Goal: Transaction & Acquisition: Book appointment/travel/reservation

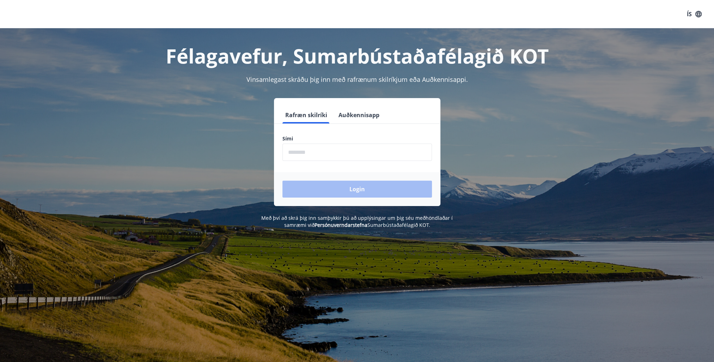
click at [321, 152] on input "phone" at bounding box center [356, 151] width 149 height 17
drag, startPoint x: 321, startPoint y: 152, endPoint x: 325, endPoint y: 152, distance: 4.6
click at [324, 152] on input "phone" at bounding box center [356, 151] width 149 height 17
type input "********"
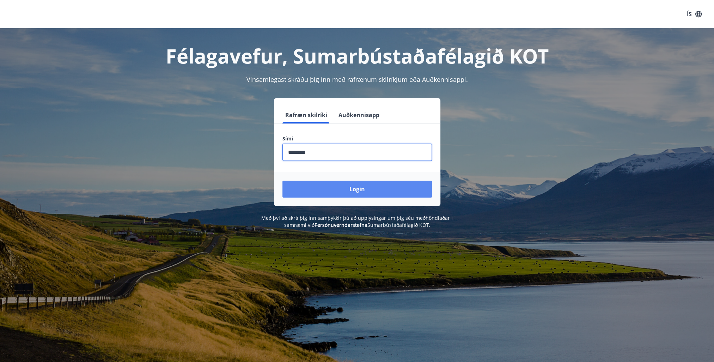
click at [348, 187] on button "Login" at bounding box center [356, 188] width 149 height 17
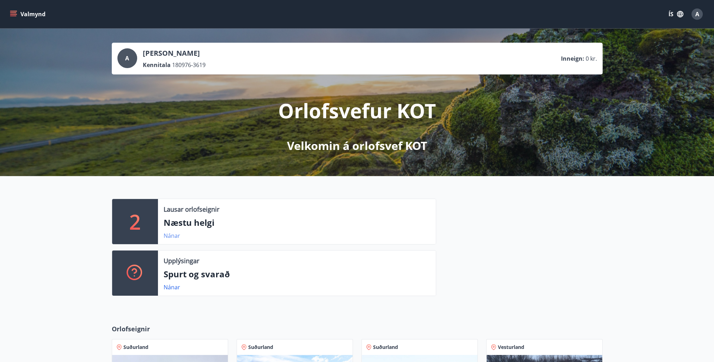
click at [173, 235] on link "Nánar" at bounding box center [172, 236] width 17 height 8
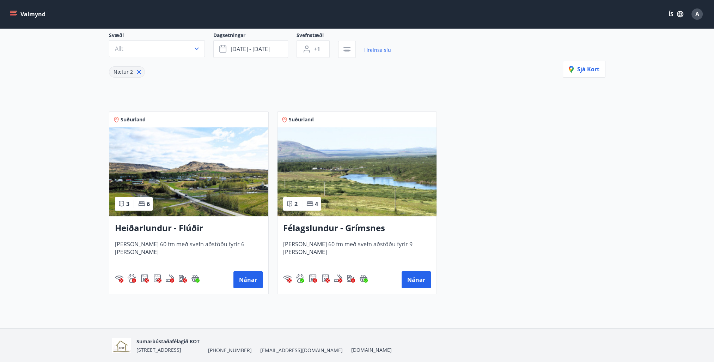
scroll to position [57, 0]
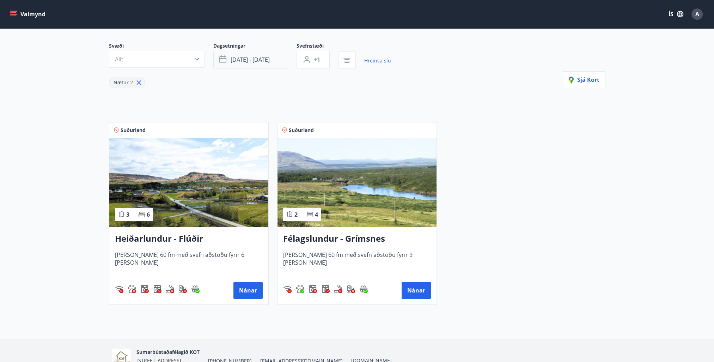
click at [244, 61] on span "ágú 22 - ágú 25" at bounding box center [249, 60] width 39 height 8
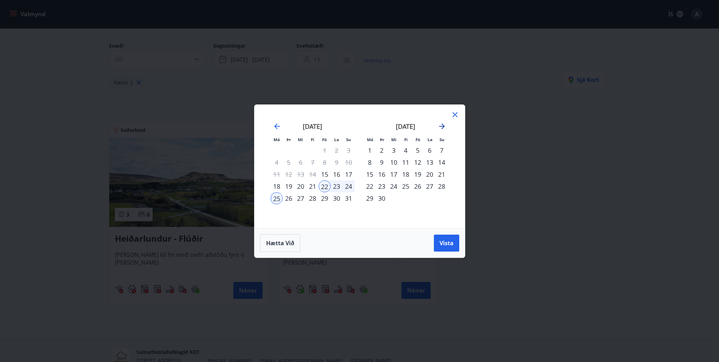
click at [442, 126] on icon "Move forward to switch to the next month." at bounding box center [442, 126] width 6 height 6
click at [419, 185] on div "24" at bounding box center [418, 186] width 12 height 12
click at [368, 199] on div "27" at bounding box center [370, 198] width 12 height 12
click at [448, 243] on span "Vista" at bounding box center [446, 243] width 14 height 8
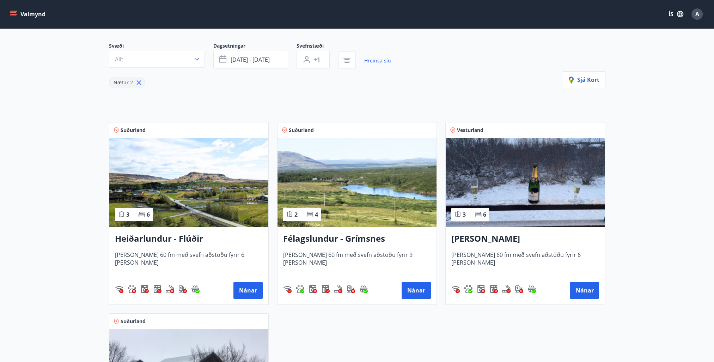
click at [137, 82] on icon at bounding box center [139, 83] width 8 height 8
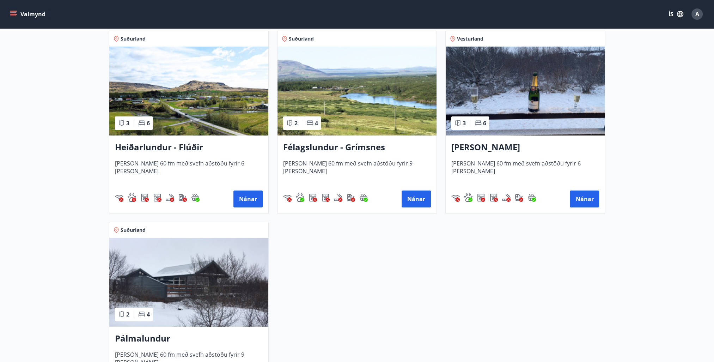
scroll to position [127, 0]
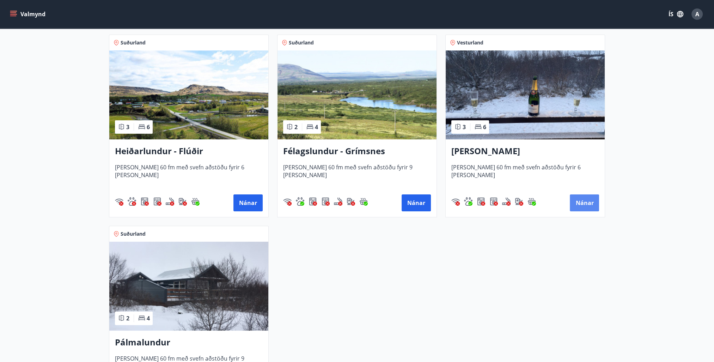
click at [581, 198] on button "Nánar" at bounding box center [583, 202] width 29 height 17
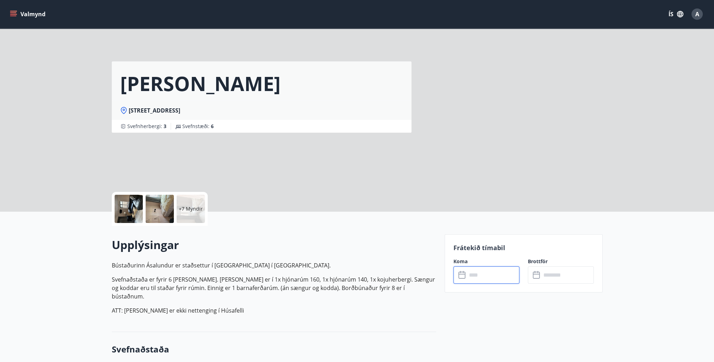
click at [493, 277] on input "text" at bounding box center [493, 274] width 53 height 17
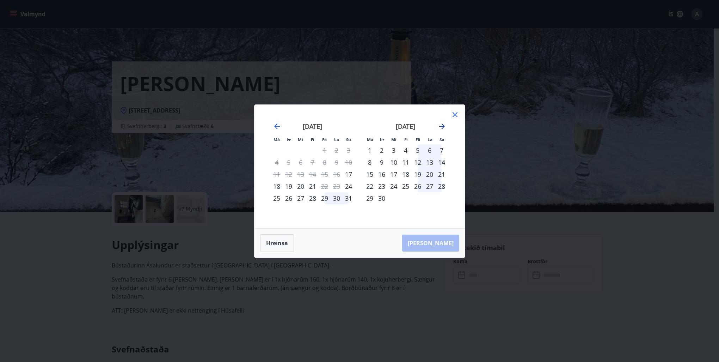
click at [439, 125] on icon "Move forward to switch to the next month." at bounding box center [442, 126] width 8 height 8
click at [418, 186] on div "24" at bounding box center [418, 186] width 12 height 12
click at [368, 198] on div "27" at bounding box center [370, 198] width 12 height 12
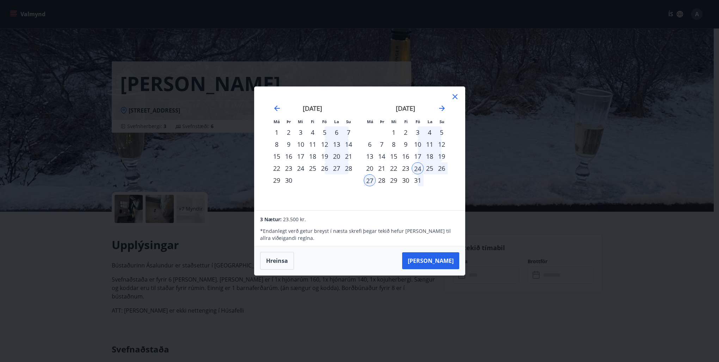
click at [441, 168] on div "26" at bounding box center [442, 168] width 12 height 12
click at [440, 168] on div "26" at bounding box center [442, 168] width 12 height 12
click at [419, 168] on div "24" at bounding box center [418, 168] width 12 height 12
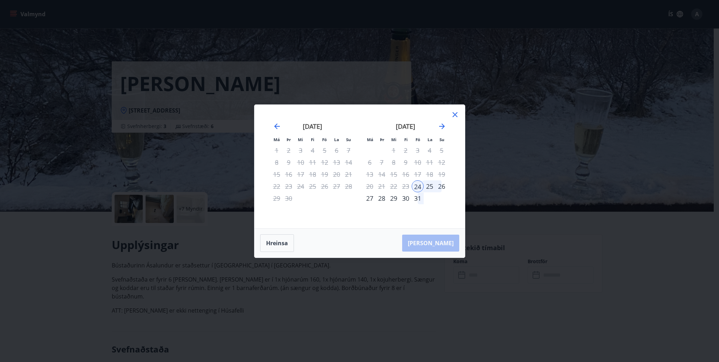
click at [442, 186] on div "26" at bounding box center [442, 186] width 12 height 12
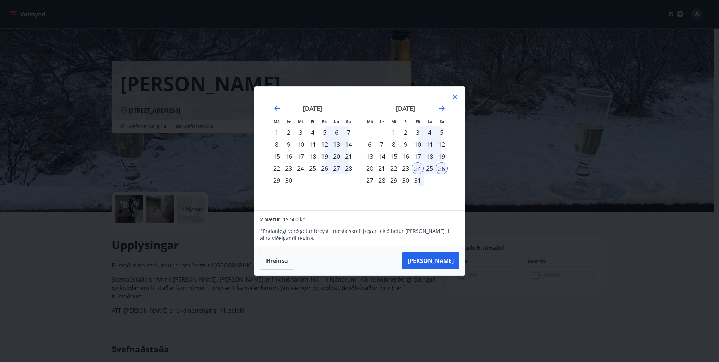
drag, startPoint x: 414, startPoint y: 169, endPoint x: 401, endPoint y: 178, distance: 15.9
click at [414, 168] on div "24" at bounding box center [418, 168] width 12 height 12
click at [368, 180] on div "27" at bounding box center [370, 180] width 12 height 12
click at [439, 259] on button "Taka Frá" at bounding box center [430, 260] width 57 height 17
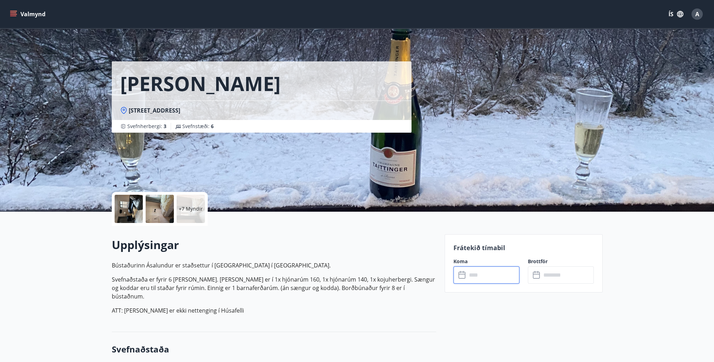
type input "******"
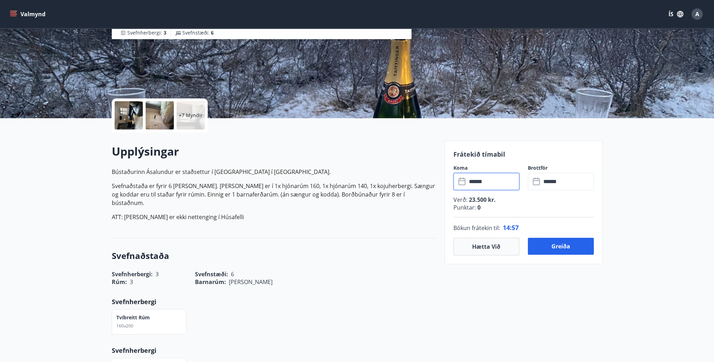
scroll to position [106, 0]
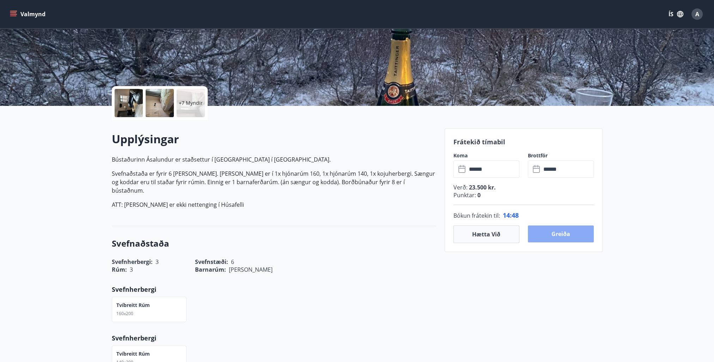
click at [568, 234] on button "Greiða" at bounding box center [561, 233] width 66 height 17
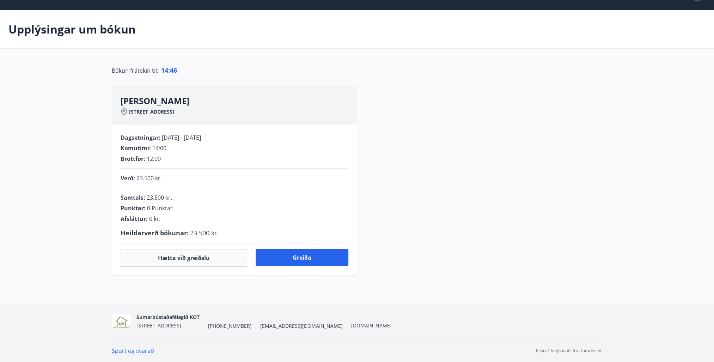
scroll to position [104, 0]
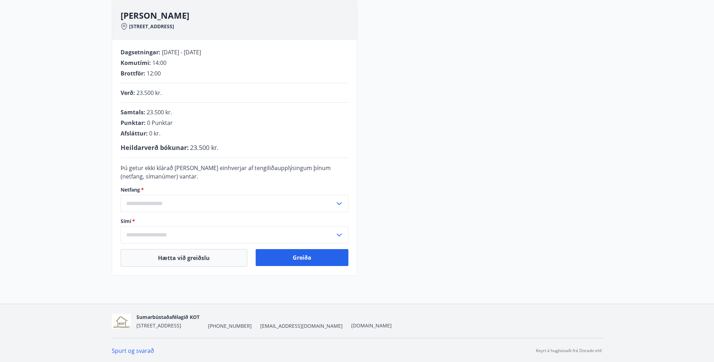
click at [192, 206] on input "text" at bounding box center [228, 203] width 214 height 17
click at [166, 203] on input "text" at bounding box center [228, 203] width 214 height 17
click at [149, 205] on input "text" at bounding box center [228, 203] width 214 height 17
click at [145, 218] on li "Skrá nýtt netfang" at bounding box center [234, 218] width 227 height 13
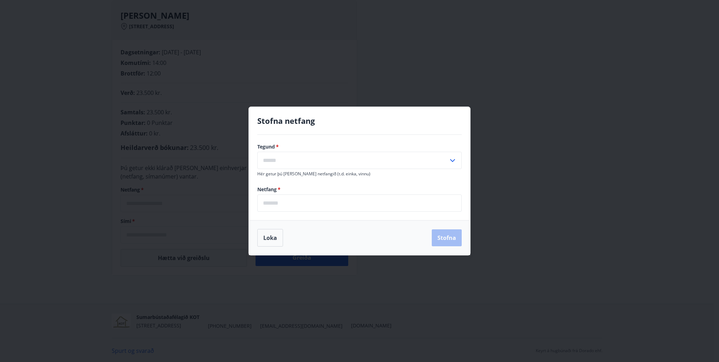
click at [302, 157] on input "text" at bounding box center [352, 160] width 191 height 17
click at [283, 190] on li "Vinnu" at bounding box center [360, 187] width 204 height 13
type input "*****"
click at [294, 205] on input "email" at bounding box center [359, 202] width 204 height 17
type input "**********"
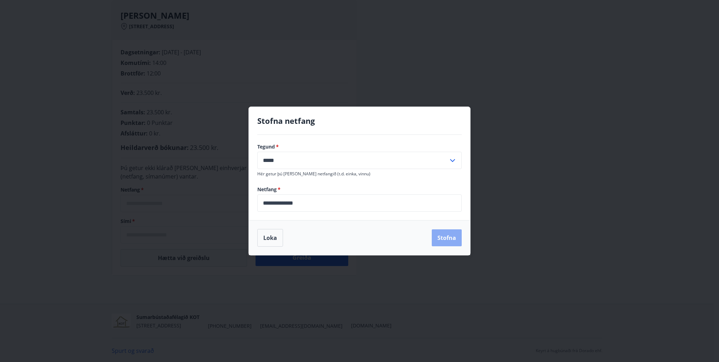
click at [440, 239] on button "Stofna" at bounding box center [447, 237] width 30 height 17
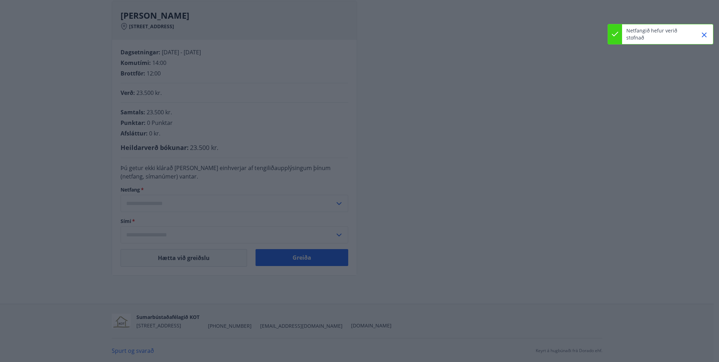
type input "**********"
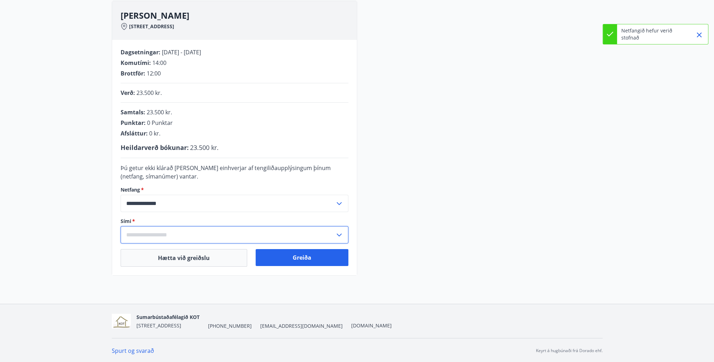
click at [166, 234] on input "text" at bounding box center [228, 234] width 214 height 17
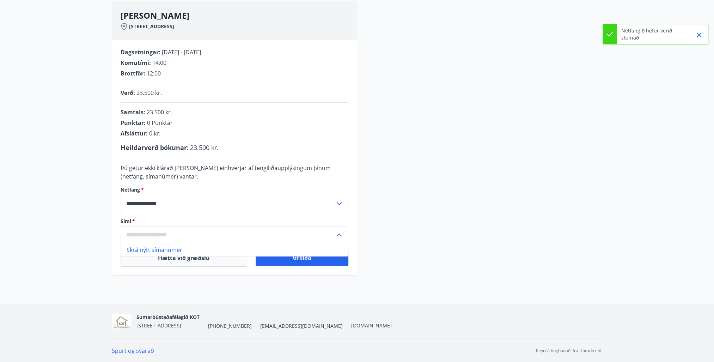
click at [173, 251] on li "Skrá nýtt símanúmer" at bounding box center [234, 249] width 227 height 13
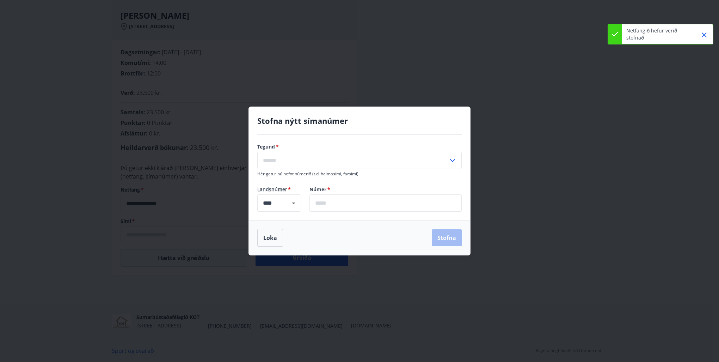
click at [364, 204] on input "text" at bounding box center [385, 202] width 152 height 17
type input "*******"
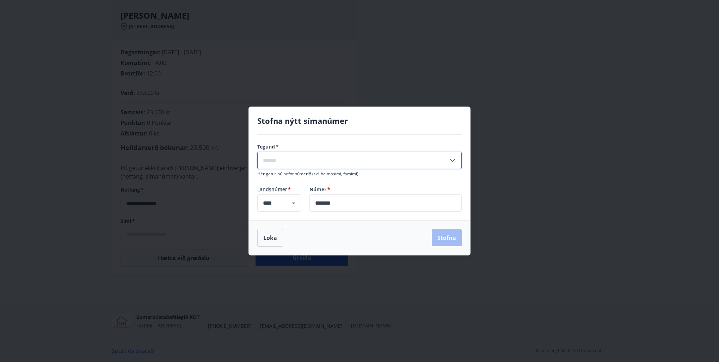
click at [311, 161] on input "text" at bounding box center [352, 160] width 191 height 17
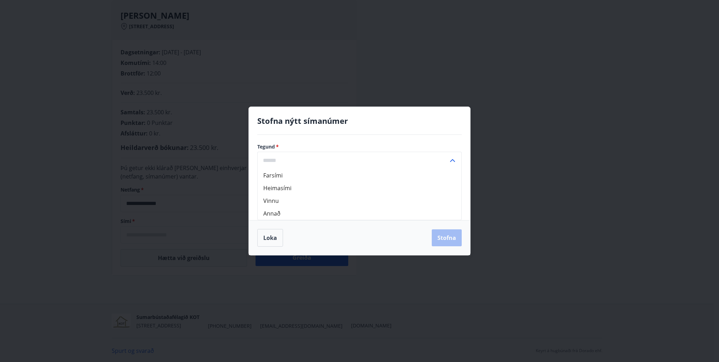
click at [265, 173] on li "Farsími" at bounding box center [360, 175] width 204 height 13
type input "*******"
drag, startPoint x: 449, startPoint y: 238, endPoint x: 432, endPoint y: 235, distance: 16.4
click at [448, 238] on button "Stofna" at bounding box center [447, 237] width 30 height 17
type input "**********"
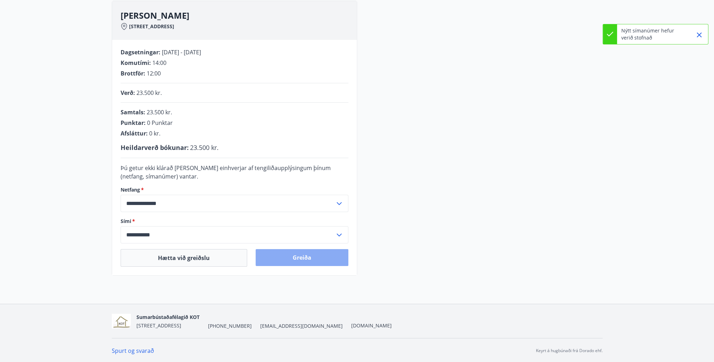
click at [310, 256] on button "Greiða" at bounding box center [301, 257] width 93 height 17
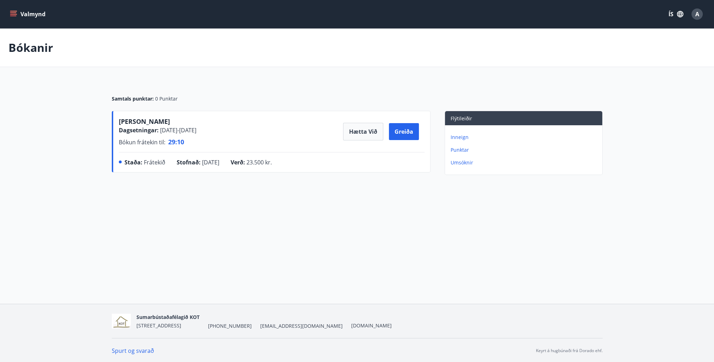
scroll to position [1, 0]
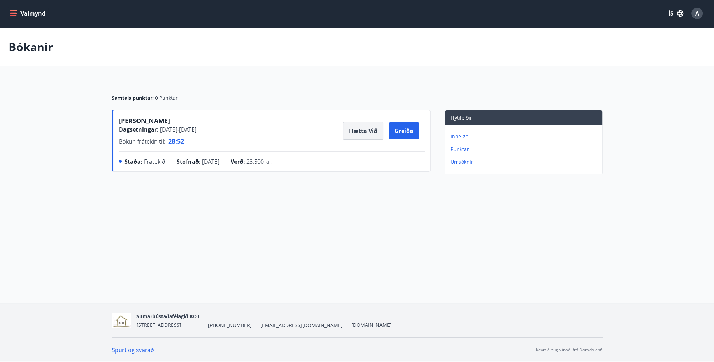
click at [362, 129] on button "Hætta við" at bounding box center [363, 131] width 40 height 18
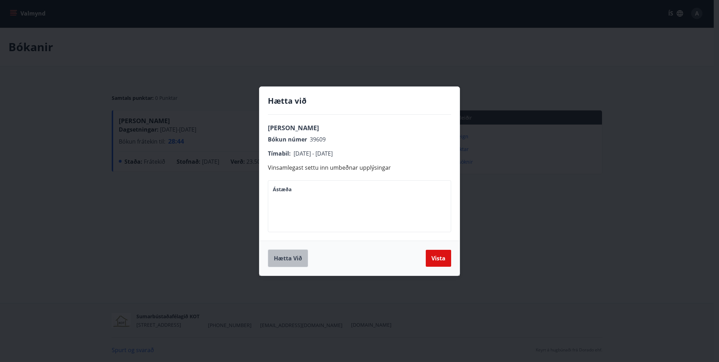
click at [291, 259] on button "Hætta við" at bounding box center [288, 258] width 40 height 18
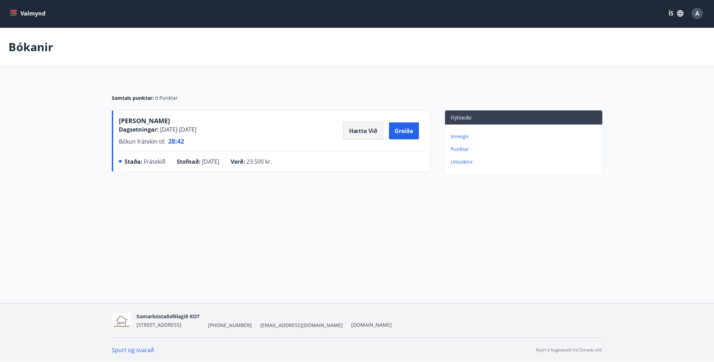
click at [365, 133] on button "Hætta við" at bounding box center [363, 131] width 40 height 18
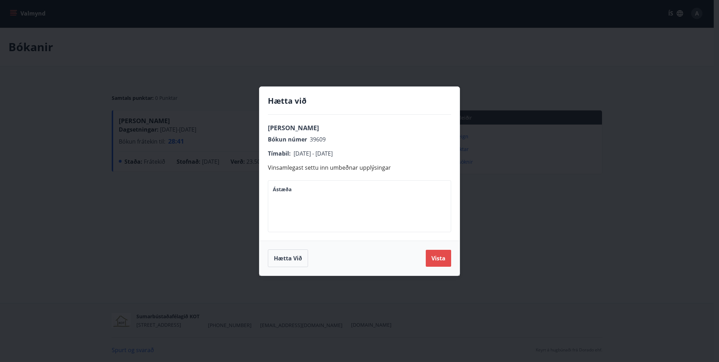
click at [437, 258] on button "Vista" at bounding box center [438, 257] width 25 height 17
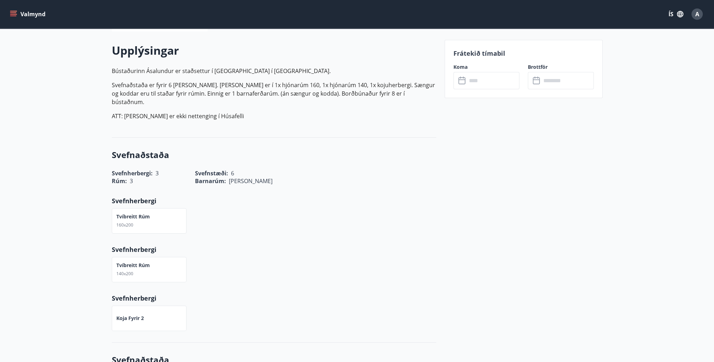
scroll to position [176, 0]
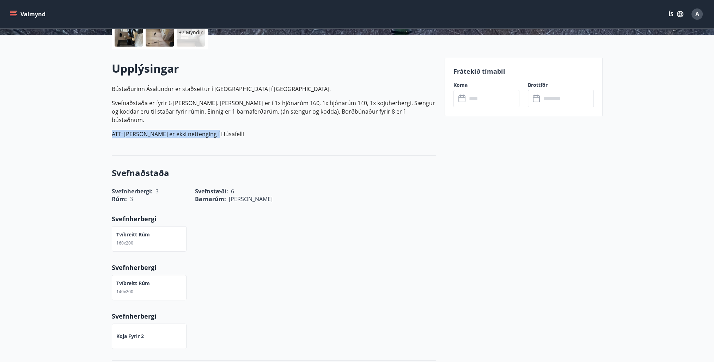
drag, startPoint x: 218, startPoint y: 122, endPoint x: 103, endPoint y: 118, distance: 115.7
copy p "ATT: það er ekki nettenging í Húsafelli"
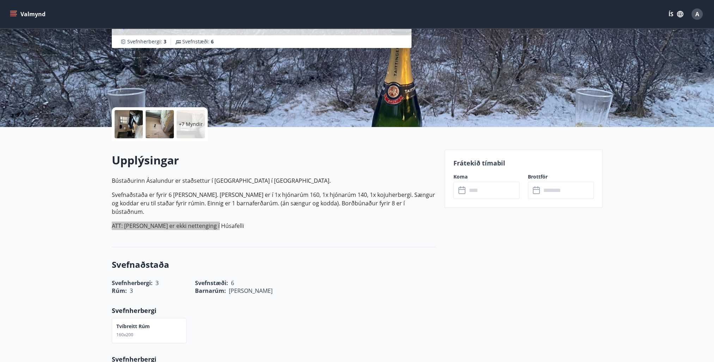
scroll to position [106, 0]
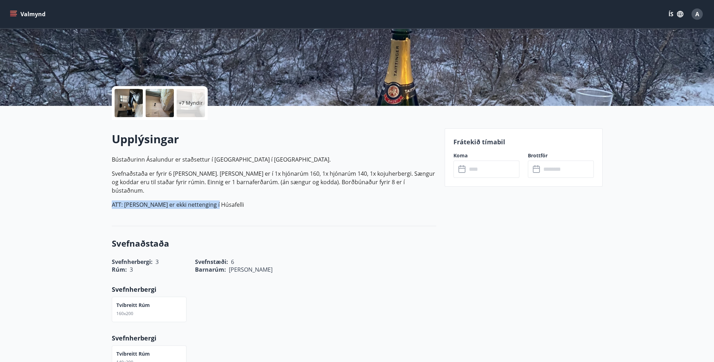
click at [485, 170] on input "text" at bounding box center [493, 168] width 53 height 17
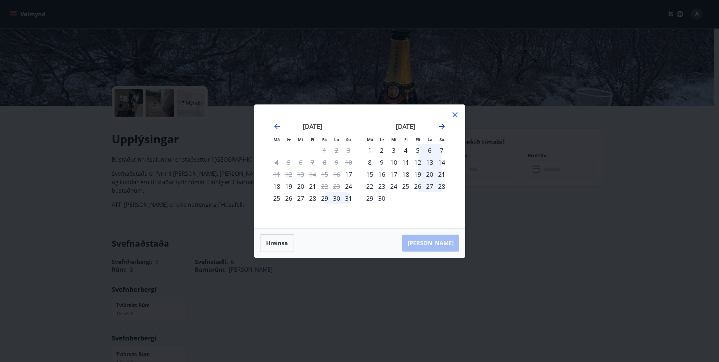
click at [443, 124] on icon "Move forward to switch to the next month." at bounding box center [442, 126] width 8 height 8
click at [322, 185] on div "24" at bounding box center [325, 186] width 12 height 12
click at [275, 198] on div "27" at bounding box center [277, 198] width 12 height 12
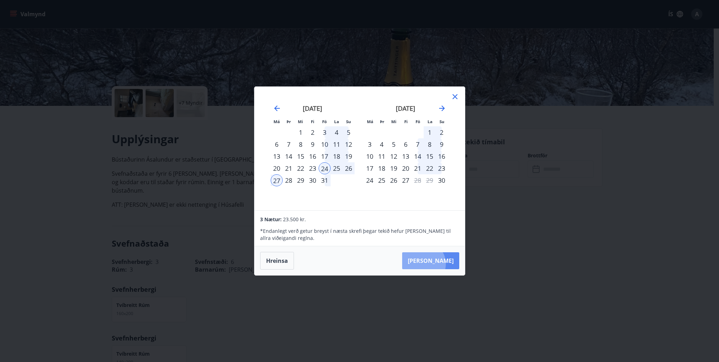
click at [444, 264] on button "Taka Frá" at bounding box center [430, 260] width 57 height 17
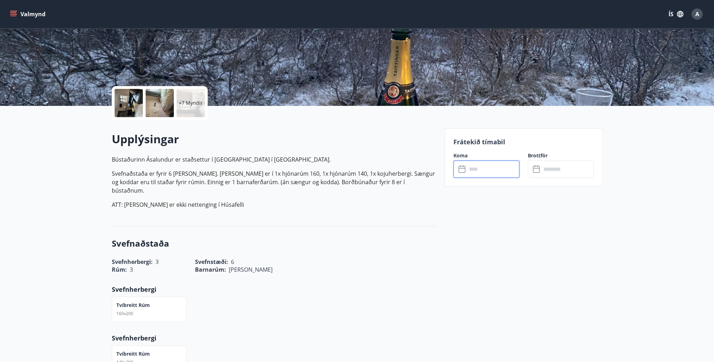
type input "******"
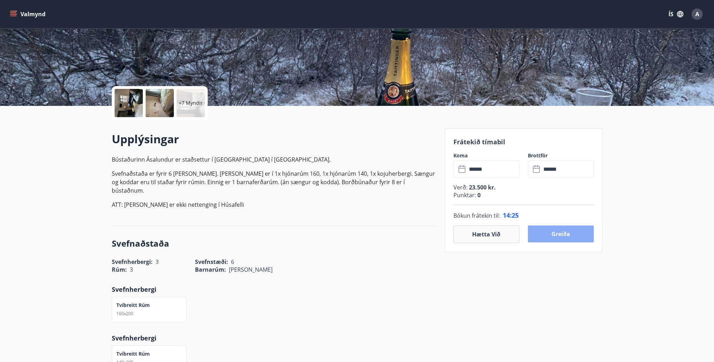
click at [566, 232] on button "Greiða" at bounding box center [561, 233] width 66 height 17
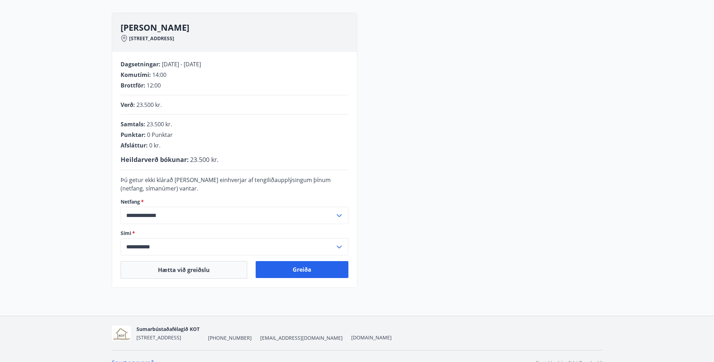
scroll to position [104, 0]
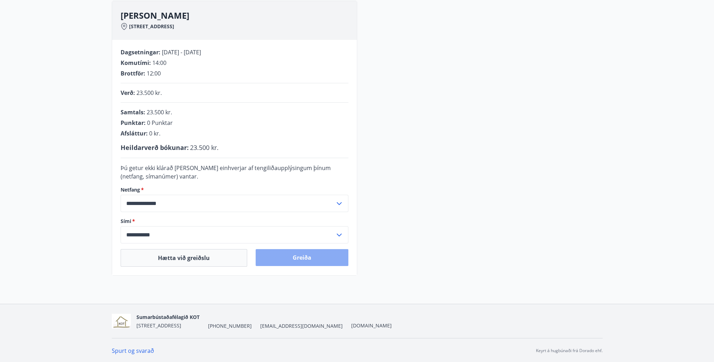
click at [296, 257] on button "Greiða" at bounding box center [301, 257] width 93 height 17
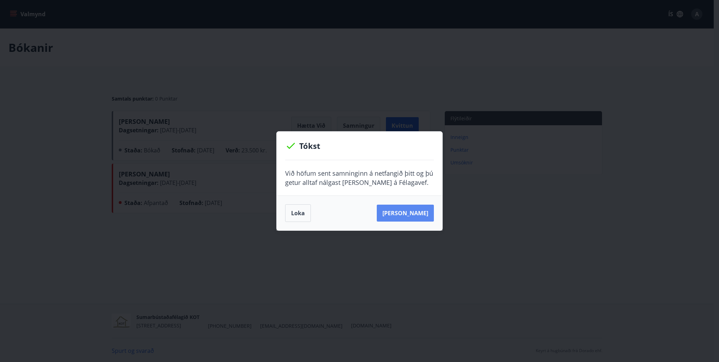
click at [412, 212] on button "[PERSON_NAME]" at bounding box center [405, 212] width 57 height 17
click at [297, 210] on button "Loka" at bounding box center [298, 213] width 26 height 18
